Goal: Task Accomplishment & Management: Manage account settings

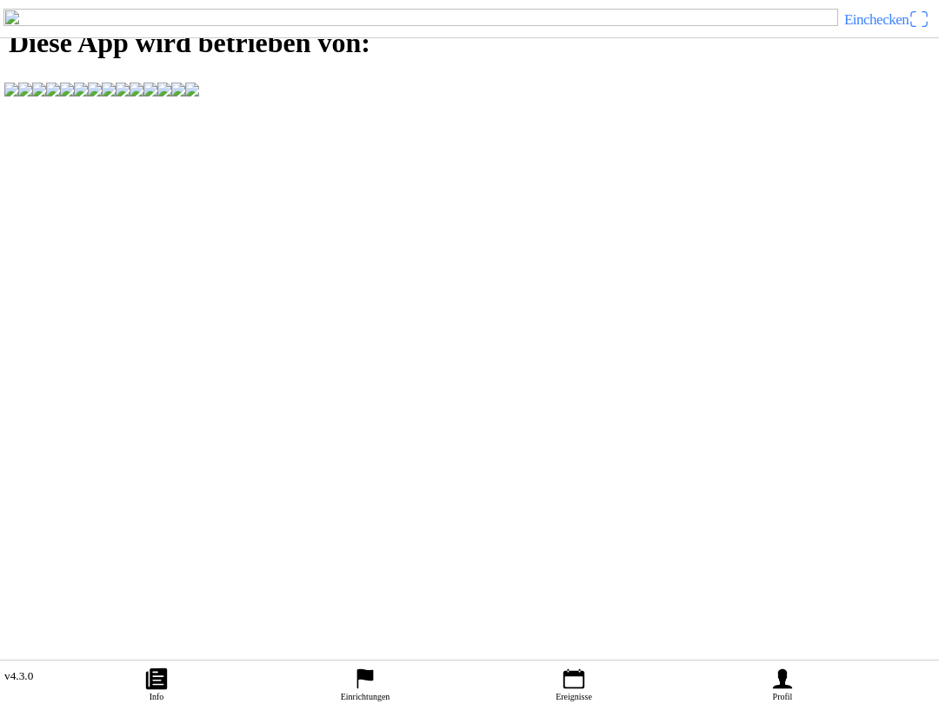
click at [793, 687] on icon "person" at bounding box center [782, 679] width 26 height 26
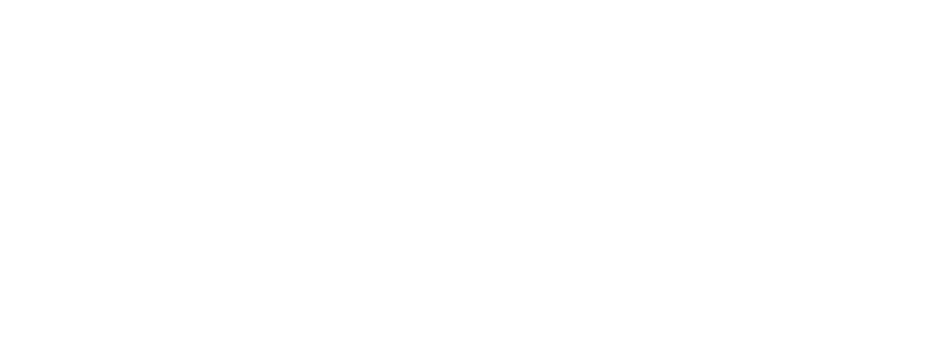
click at [0, 0] on slot "Weiter" at bounding box center [0, 0] width 0 height 0
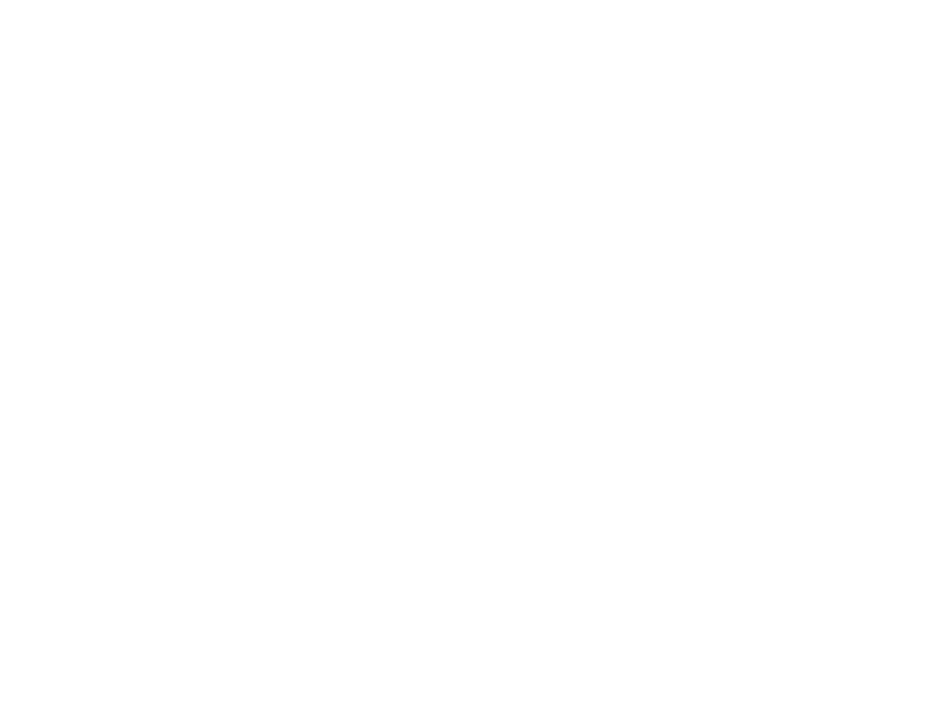
click at [259, 113] on div "Das E-Mail Feld ist erforderlich." at bounding box center [469, 104] width 939 height 17
click at [136, 113] on div "Das E-Mail Feld ist erforderlich." at bounding box center [469, 104] width 939 height 17
click at [0, 0] on slot "Weiter" at bounding box center [0, 0] width 0 height 0
click at [0, 0] on slot "Bestätigungs-E-Mail erneut senden" at bounding box center [0, 0] width 0 height 0
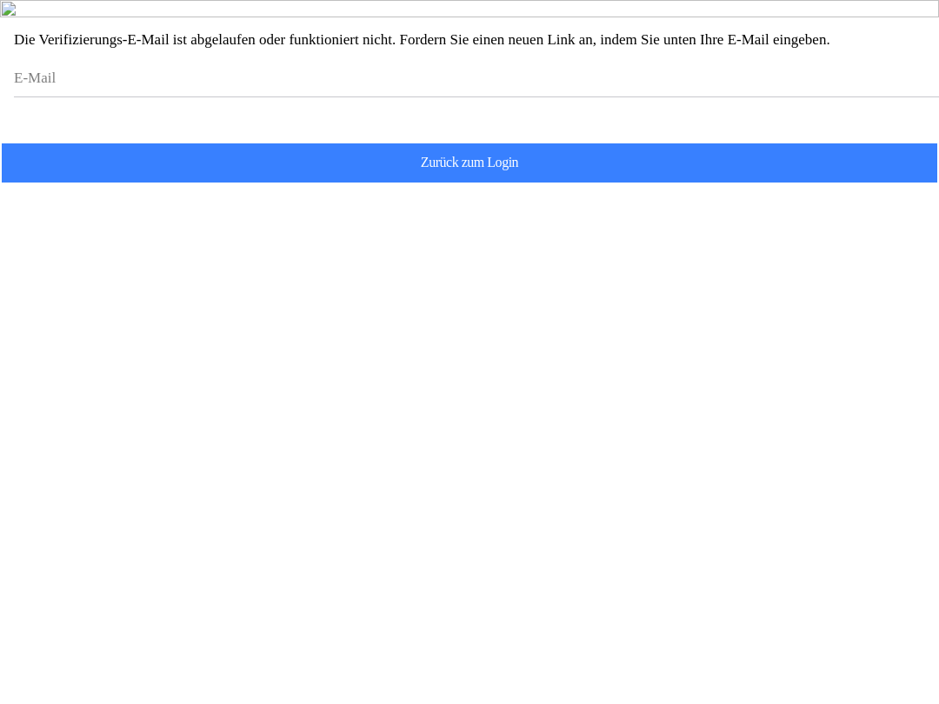
click at [0, 0] on slot "Bestätigungs-E-Mail erneut senden" at bounding box center [0, 0] width 0 height 0
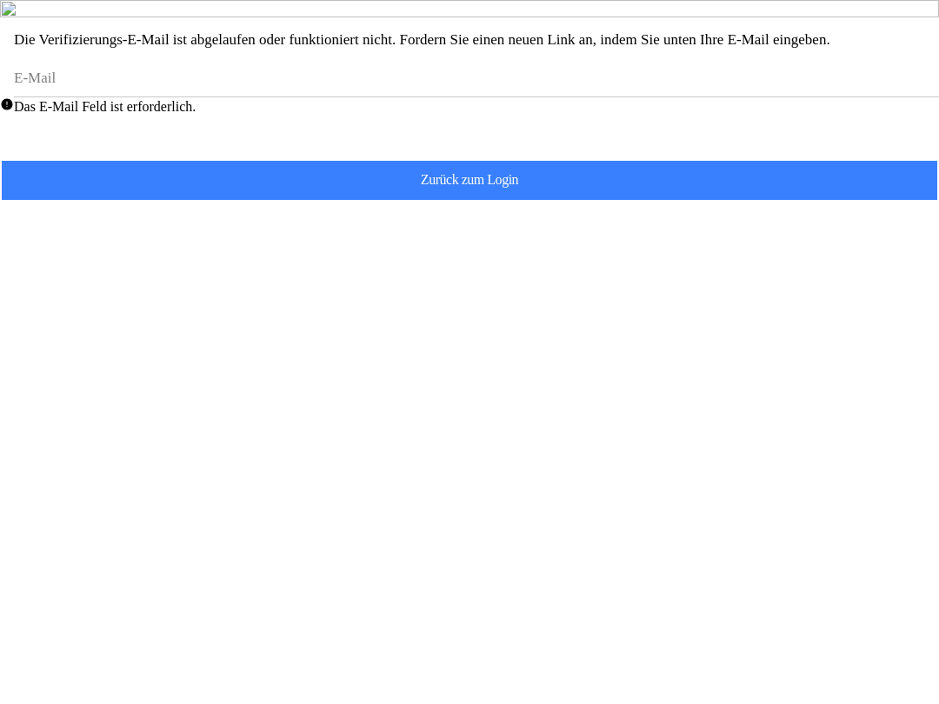
click at [154, 115] on div "Das E-Mail Feld ist erforderlich." at bounding box center [469, 105] width 939 height 17
click at [405, 115] on div "Das E-Mail Feld ist erforderlich." at bounding box center [469, 105] width 939 height 17
click at [431, 115] on div "Das E-Mail Feld ist erforderlich." at bounding box center [469, 105] width 939 height 17
click at [443, 115] on div "Das E-Mail Feld ist erforderlich." at bounding box center [469, 105] width 939 height 17
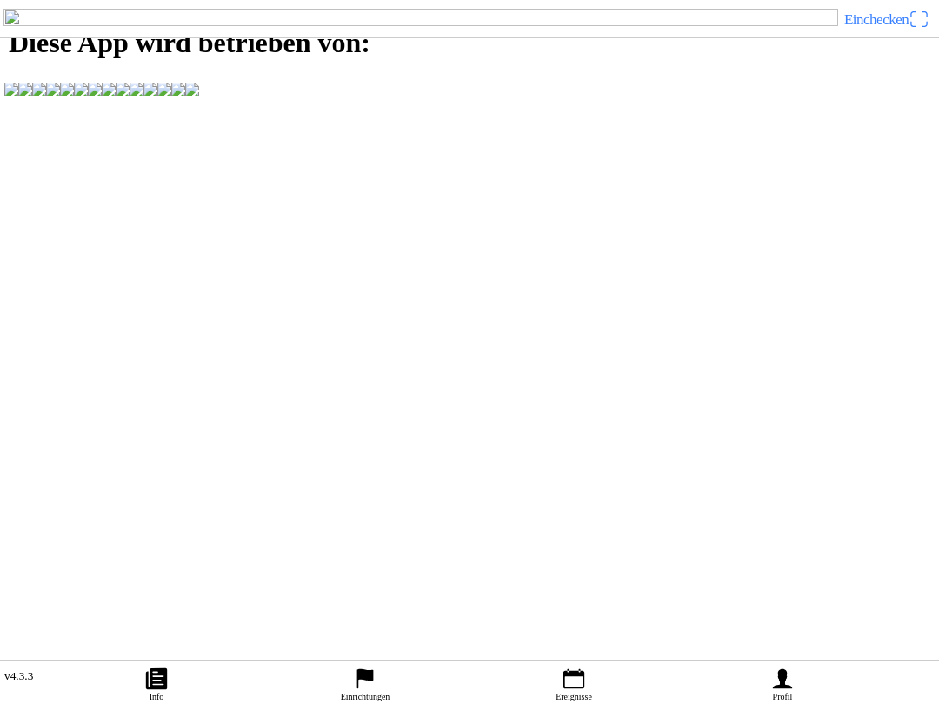
click at [575, 690] on icon "calendar" at bounding box center [574, 679] width 26 height 26
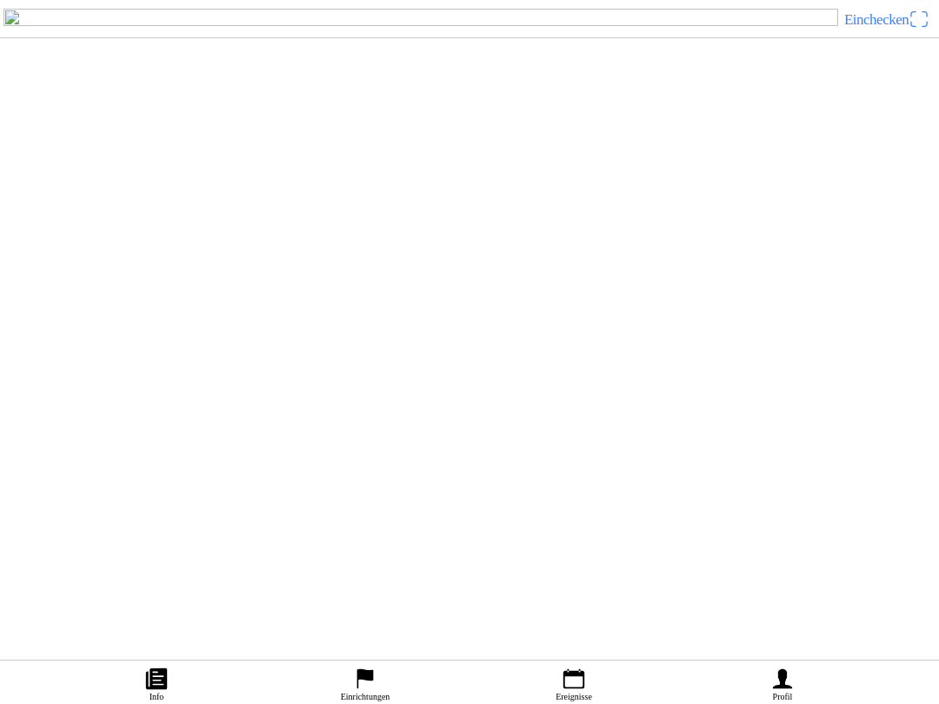
scroll to position [79, 0]
click at [779, 685] on icon "person" at bounding box center [782, 680] width 19 height 20
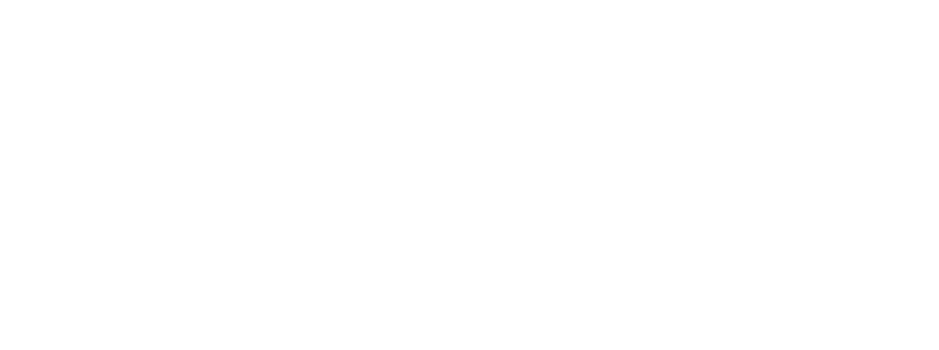
click at [0, 0] on slot "Weiter" at bounding box center [0, 0] width 0 height 0
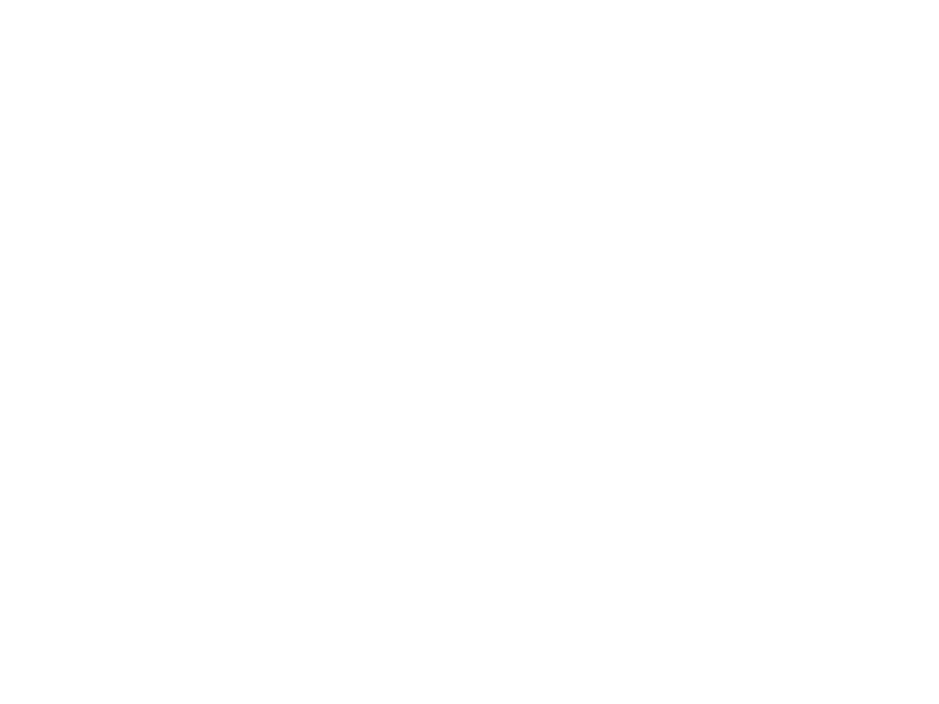
click at [57, 95] on div "E-Mail" at bounding box center [473, 66] width 918 height 58
click at [68, 95] on input "email" at bounding box center [473, 78] width 918 height 31
type input "tom.schepers@icloud.com"
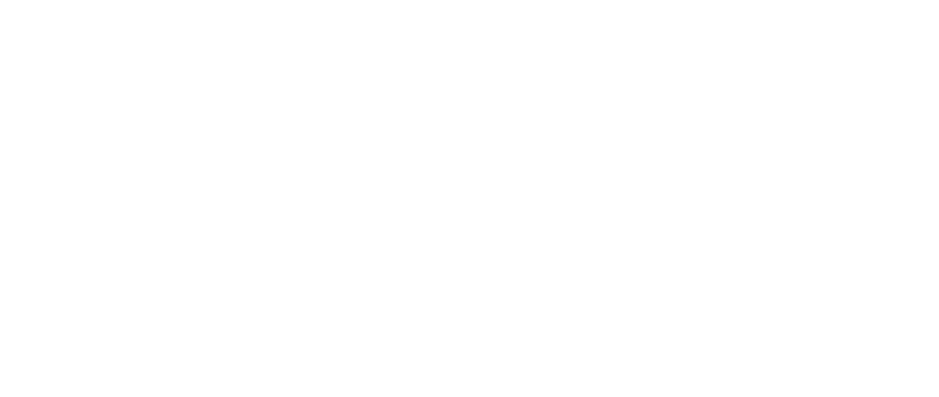
click at [0, 0] on slot "Weiter" at bounding box center [0, 0] width 0 height 0
click at [0, 0] on slot "Anmelden" at bounding box center [0, 0] width 0 height 0
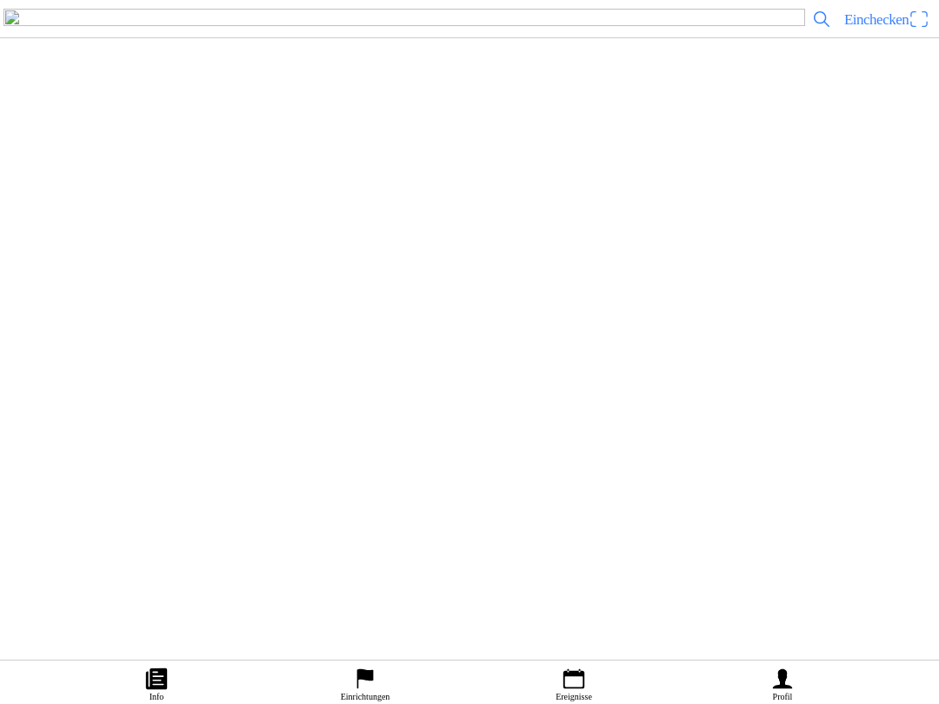
click at [345, 214] on ion-label "Bestellungen" at bounding box center [461, 205] width 894 height 17
click at [44, 38] on div "MotoInside" at bounding box center [469, 19] width 939 height 38
click at [21, 32] on span "button" at bounding box center [12, 18] width 19 height 27
click at [0, 0] on slot "Abmelden" at bounding box center [0, 0] width 0 height 0
